Goal: Book appointment/travel/reservation

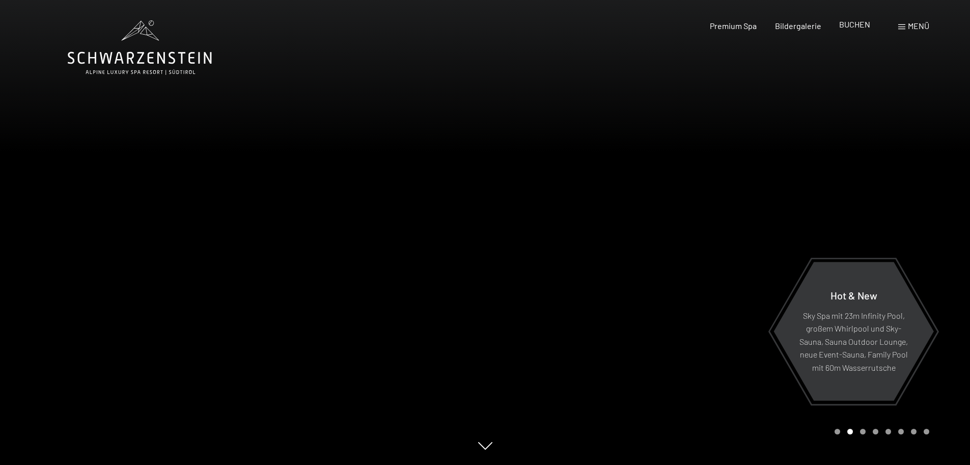
click at [858, 29] on span "BUCHEN" at bounding box center [854, 24] width 31 height 10
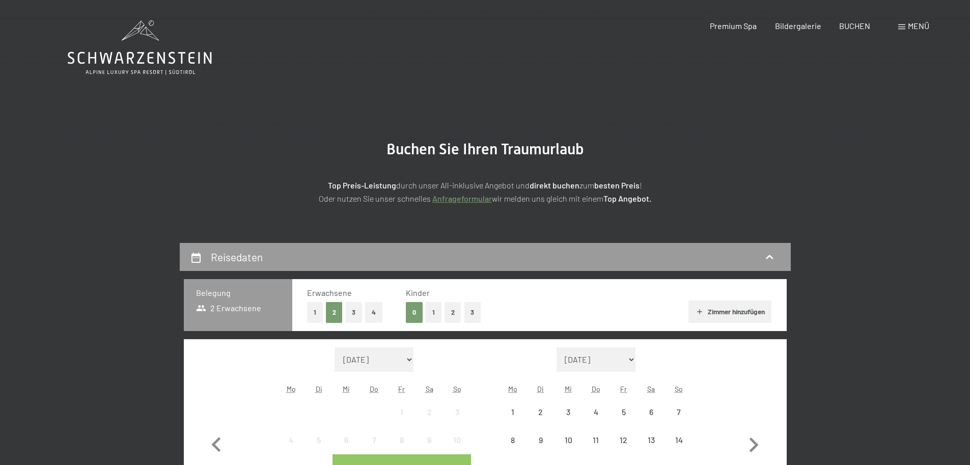
click at [906, 30] on div "Menü" at bounding box center [913, 25] width 31 height 11
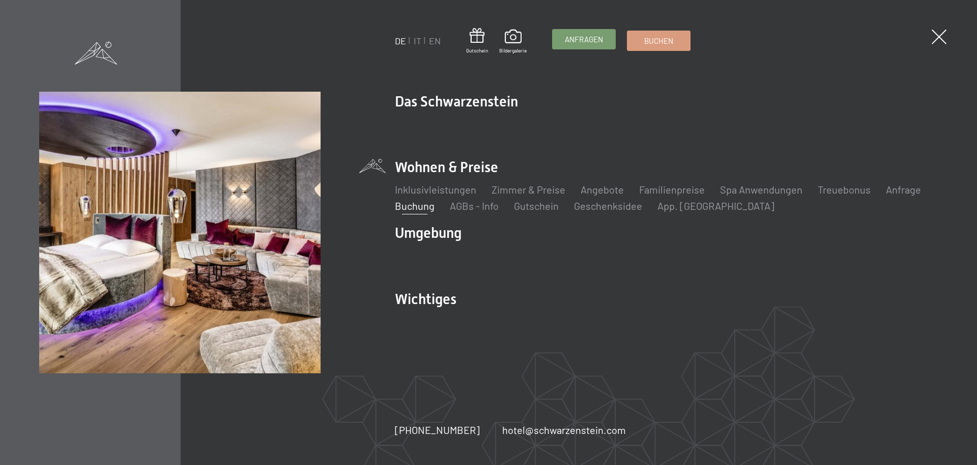
click at [590, 44] on span "Anfragen" at bounding box center [584, 39] width 38 height 11
